Goal: Entertainment & Leisure: Consume media (video, audio)

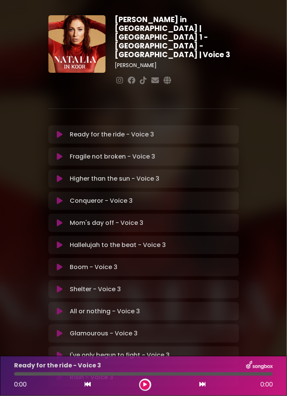
scroll to position [24, 0]
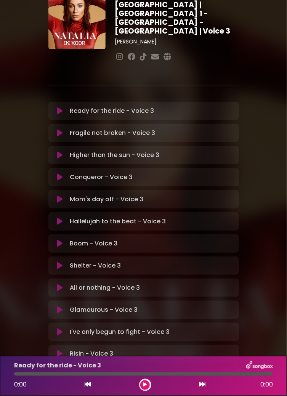
click at [144, 386] on icon at bounding box center [144, 385] width 3 height 5
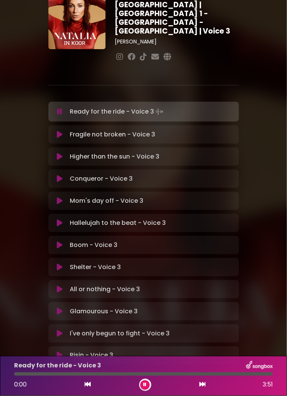
click at [144, 381] on button at bounding box center [145, 385] width 10 height 10
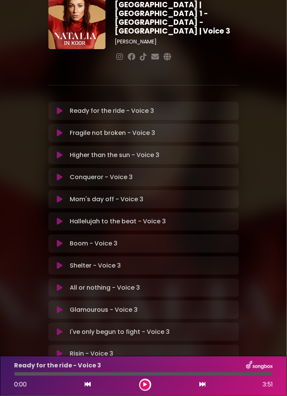
click at [149, 384] on button at bounding box center [145, 385] width 10 height 10
click at [145, 385] on icon at bounding box center [144, 385] width 3 height 5
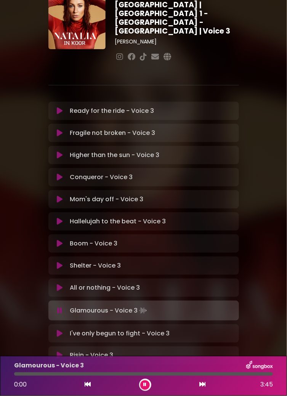
scroll to position [25, 0]
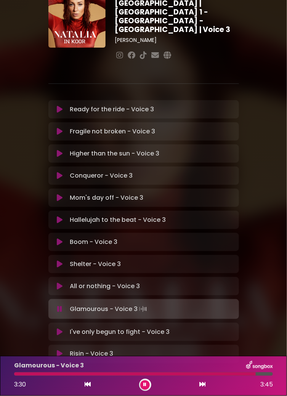
click at [62, 328] on icon at bounding box center [60, 332] width 6 height 8
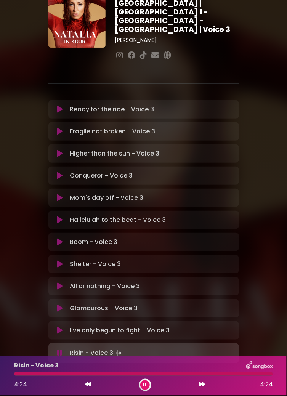
scroll to position [24, 0]
